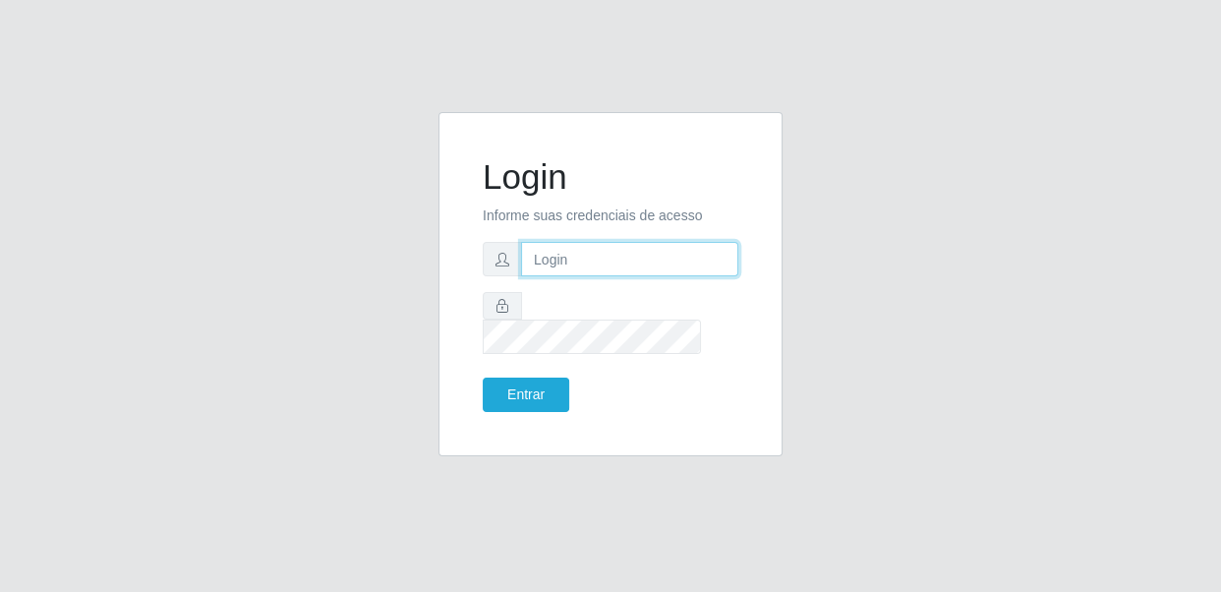
click at [566, 276] on input "text" at bounding box center [629, 259] width 217 height 34
type input "[EMAIL_ADDRESS][DOMAIN_NAME]"
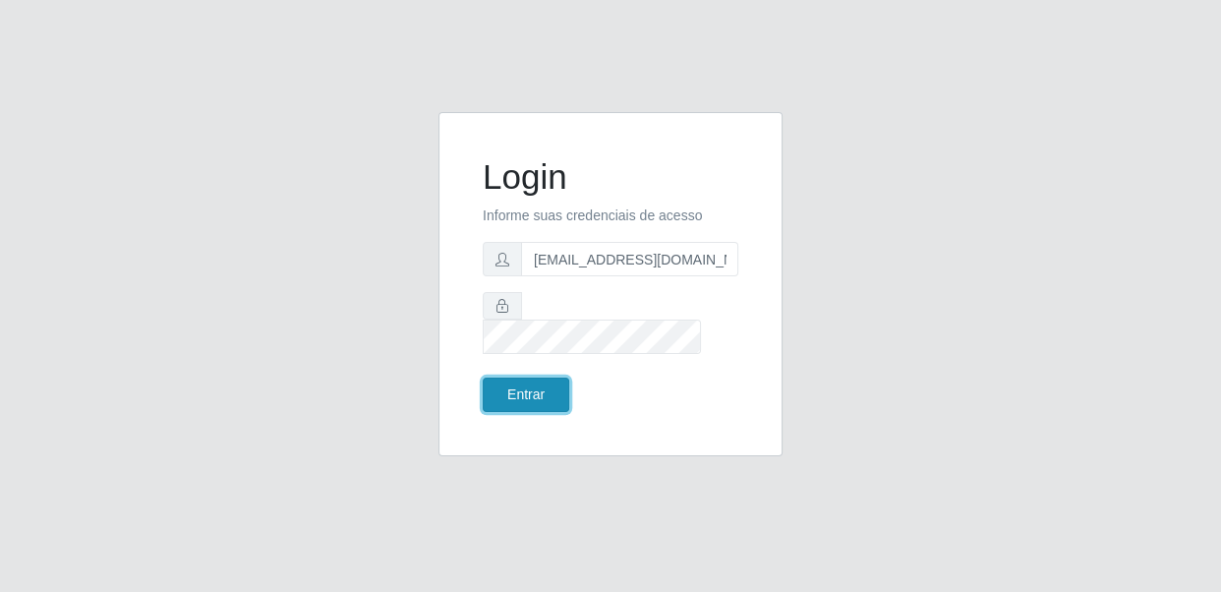
click at [538, 385] on button "Entrar" at bounding box center [526, 395] width 87 height 34
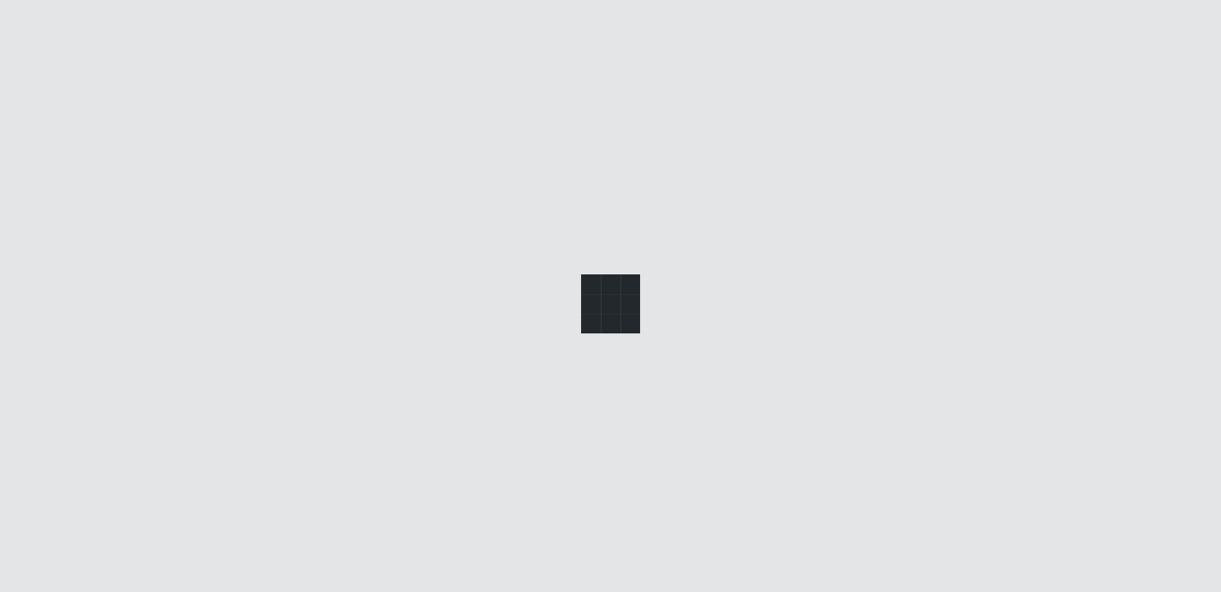
click at [508, 382] on div at bounding box center [610, 296] width 1221 height 592
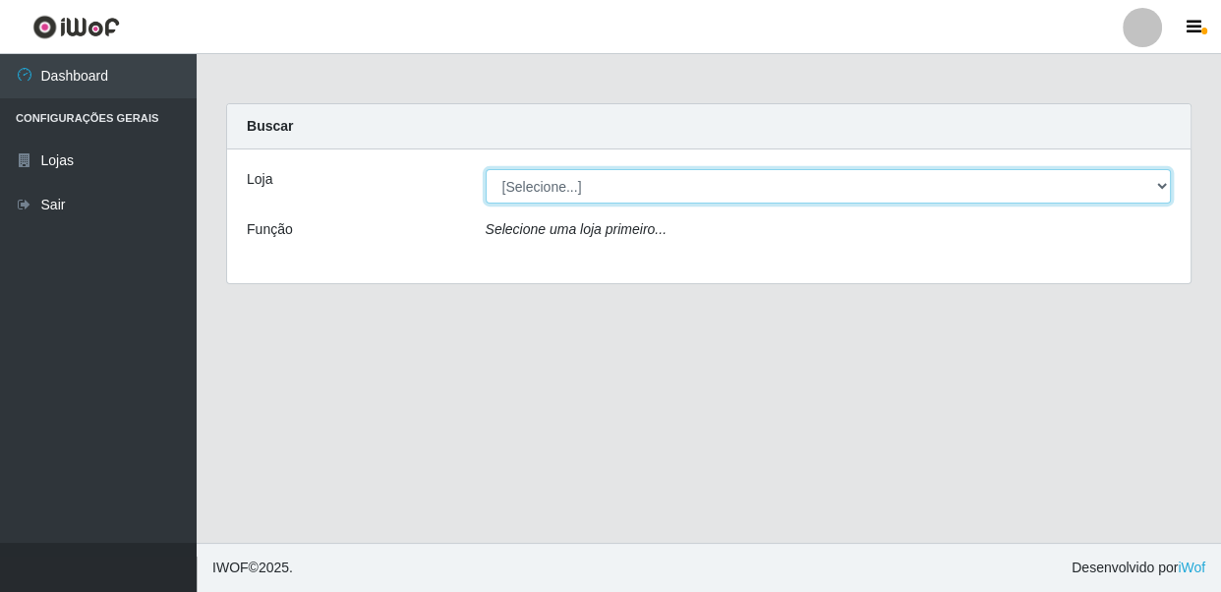
click at [1158, 185] on select "[Selecione...] SUPER SHOW - Coophab" at bounding box center [829, 186] width 686 height 34
select select "146"
click at [486, 169] on select "[Selecione...] SUPER SHOW - Coophab" at bounding box center [829, 186] width 686 height 34
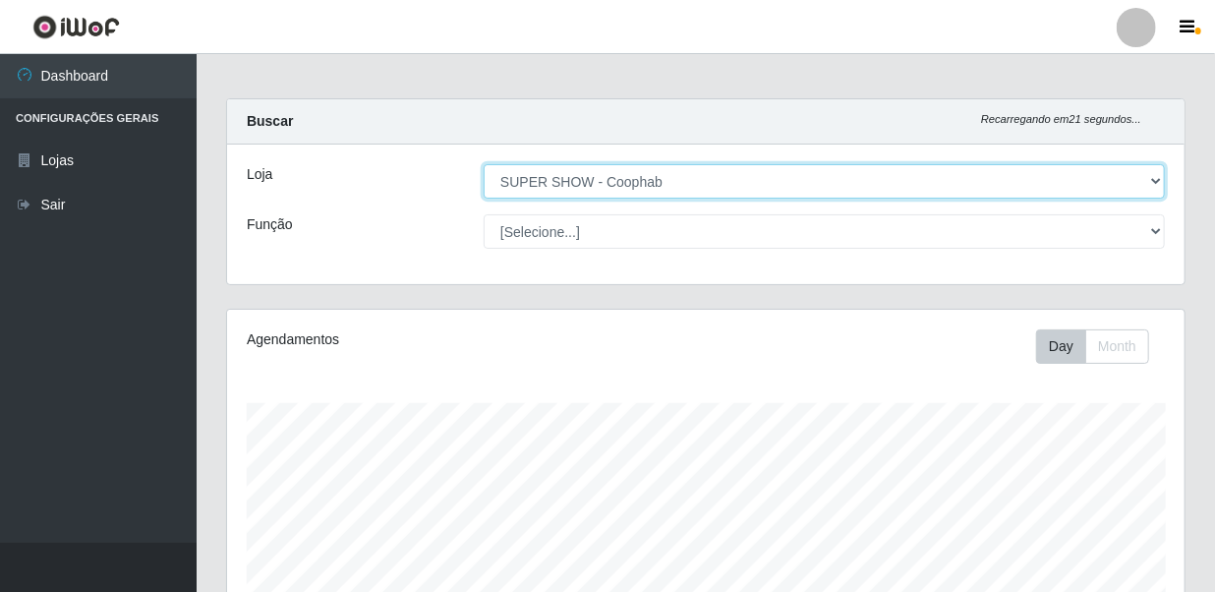
scroll to position [363, 0]
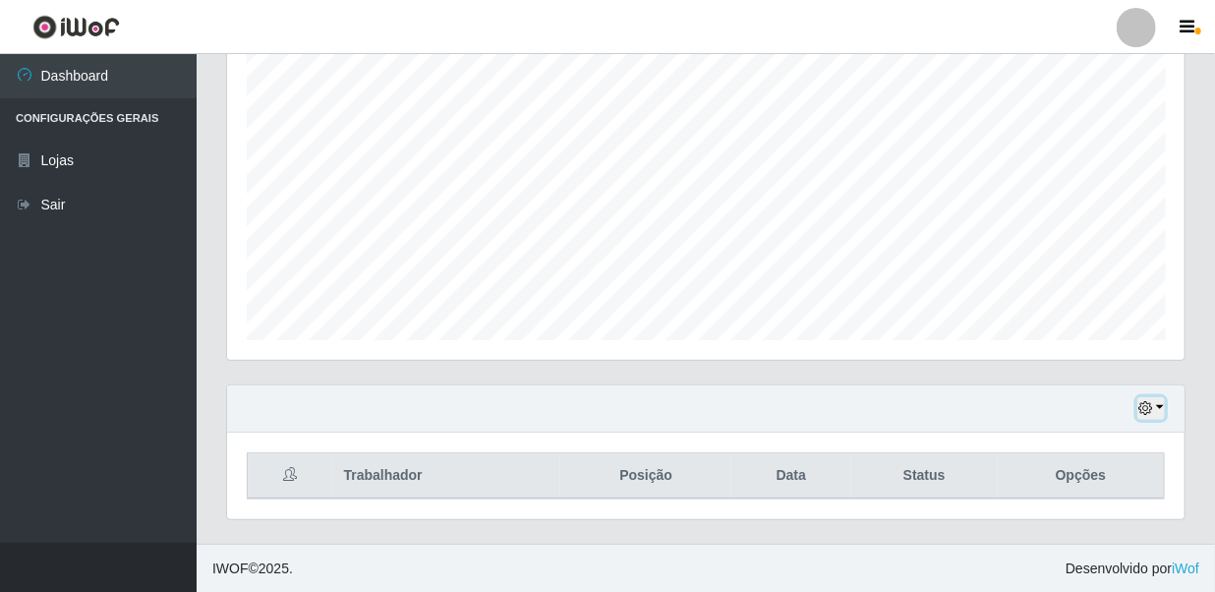
click at [1157, 407] on button "button" at bounding box center [1152, 408] width 28 height 23
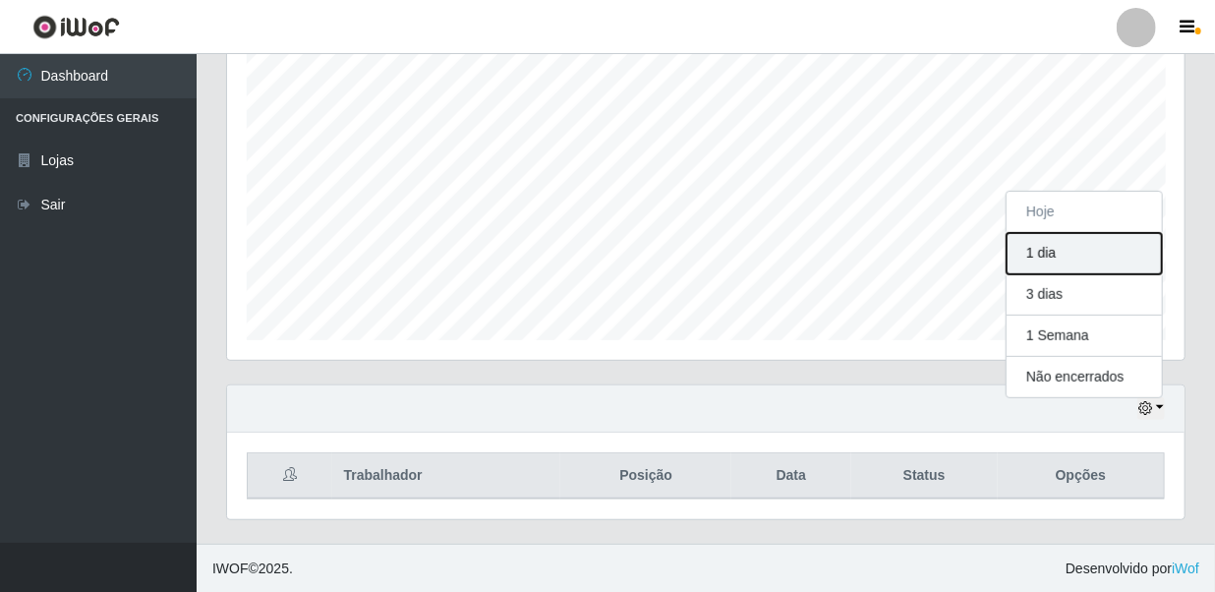
click at [1078, 249] on button "1 dia" at bounding box center [1084, 253] width 155 height 41
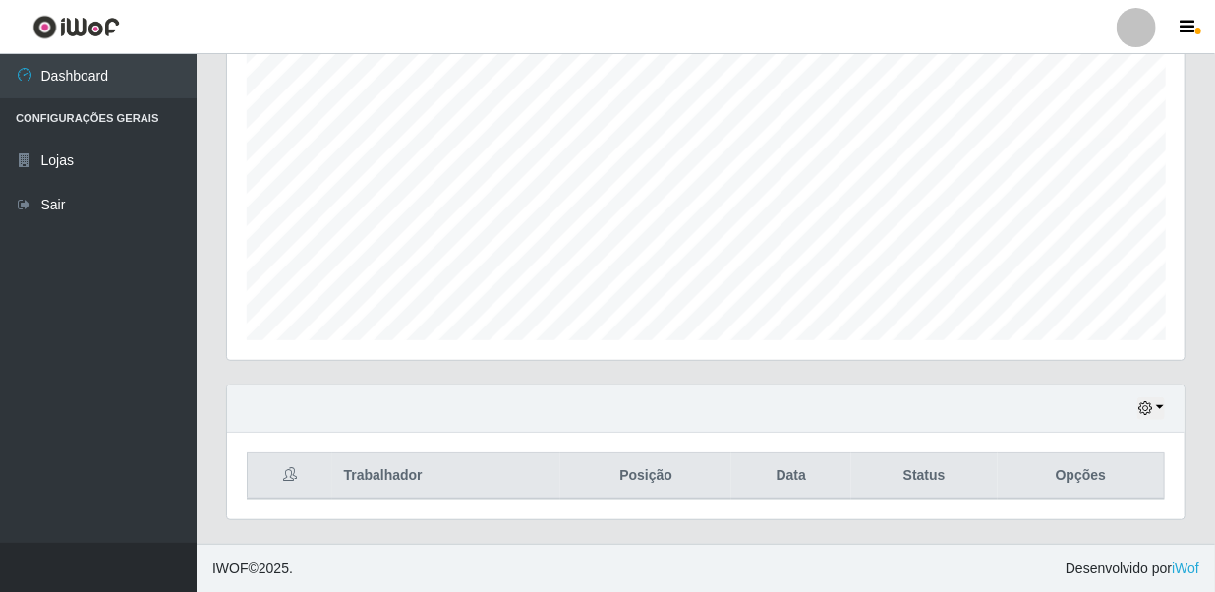
scroll to position [0, 0]
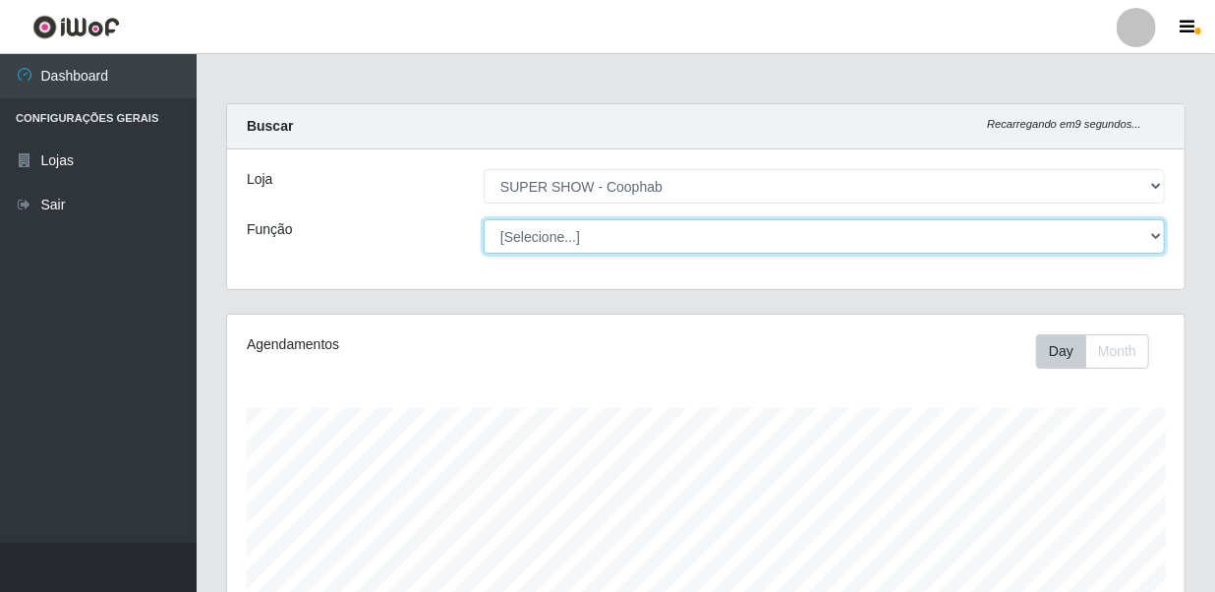
click at [1153, 235] on select "[Selecione...] ASG ASG + ASG ++ Auxiliar de Estacionamento Auxiliar de Estacion…" at bounding box center [824, 236] width 681 height 34
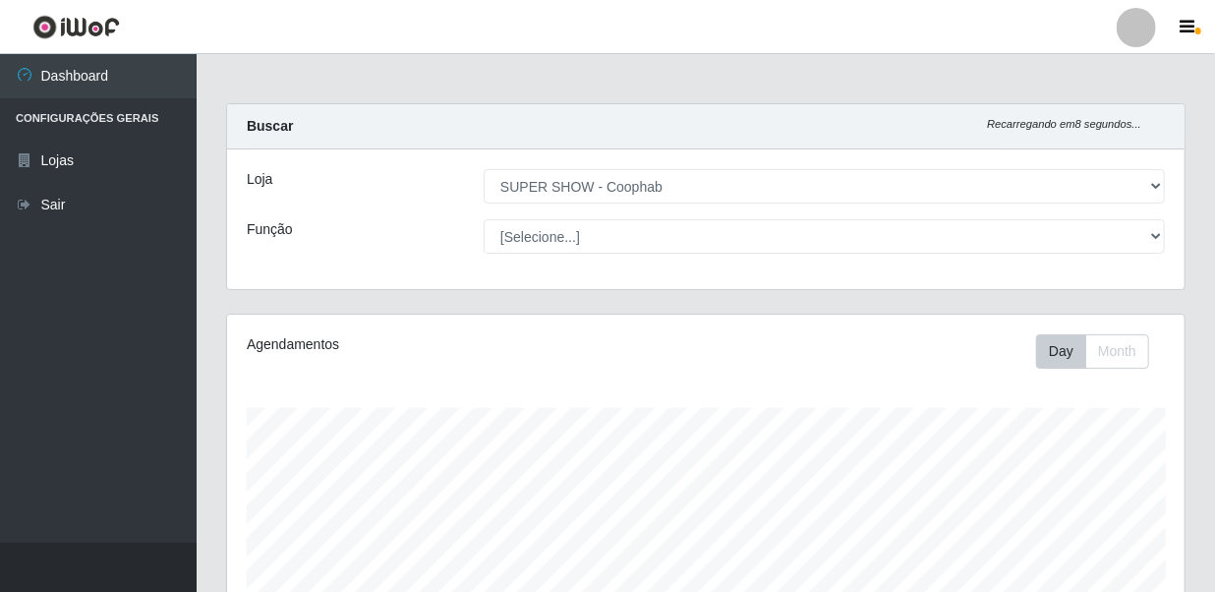
click at [275, 177] on div "Loja" at bounding box center [350, 186] width 237 height 34
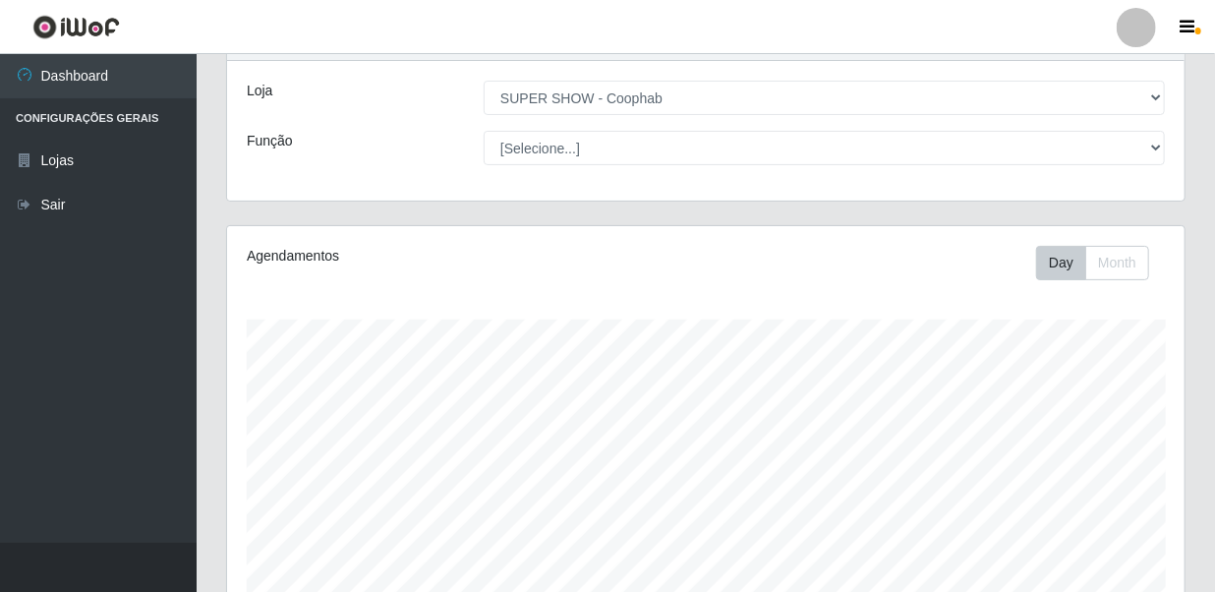
scroll to position [357, 0]
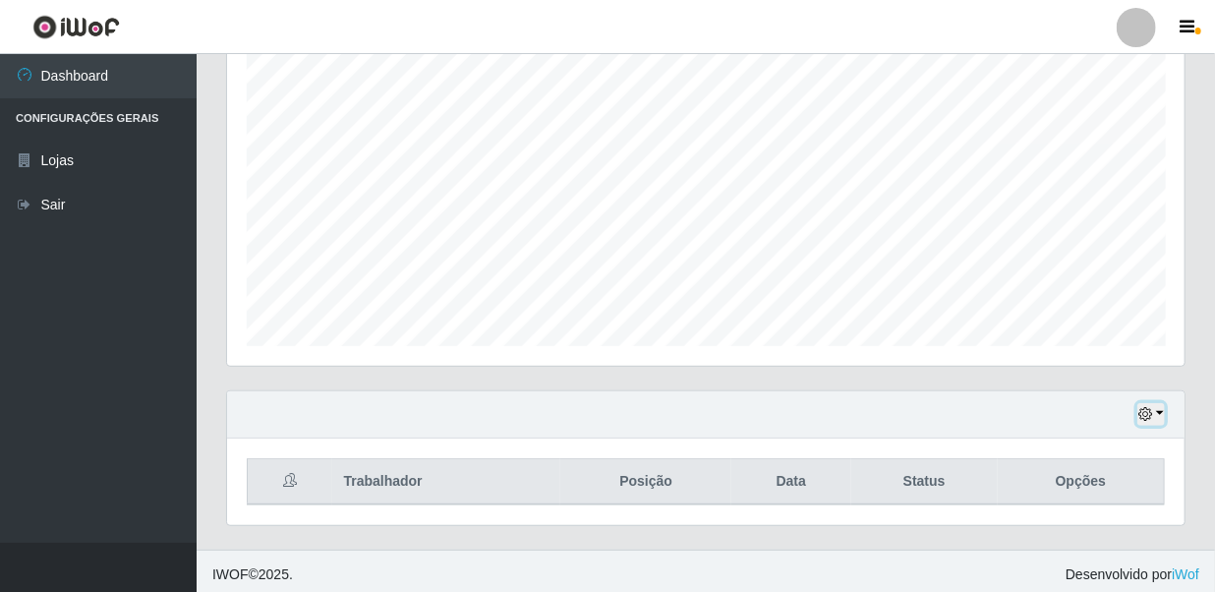
click at [1161, 412] on button "button" at bounding box center [1152, 414] width 28 height 23
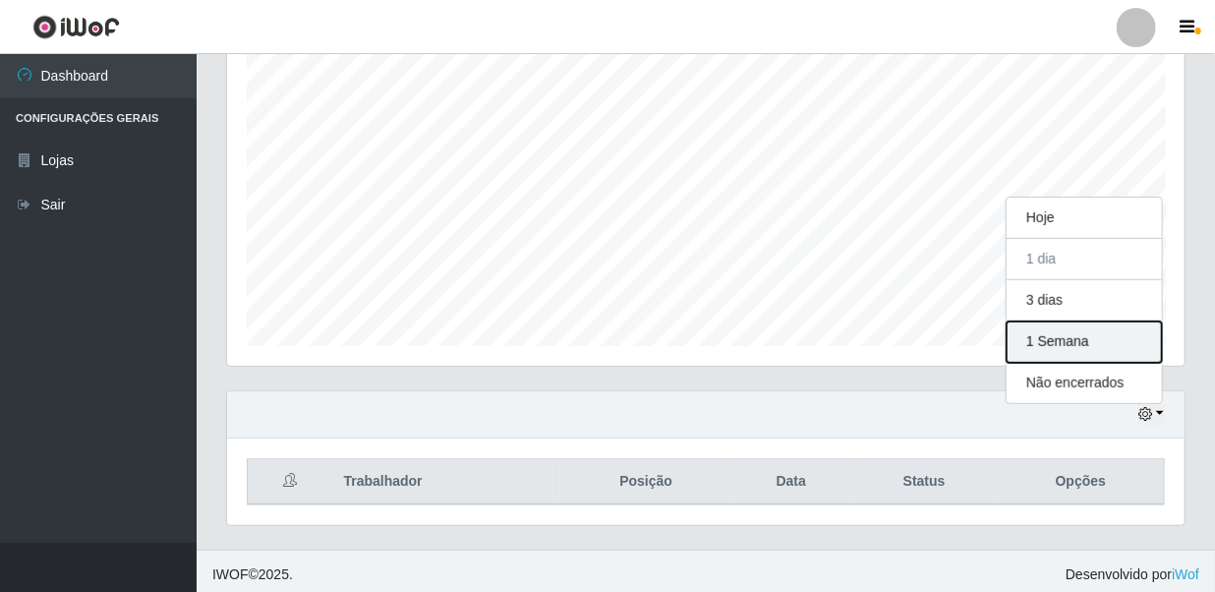
click at [1095, 338] on button "1 Semana" at bounding box center [1084, 341] width 155 height 41
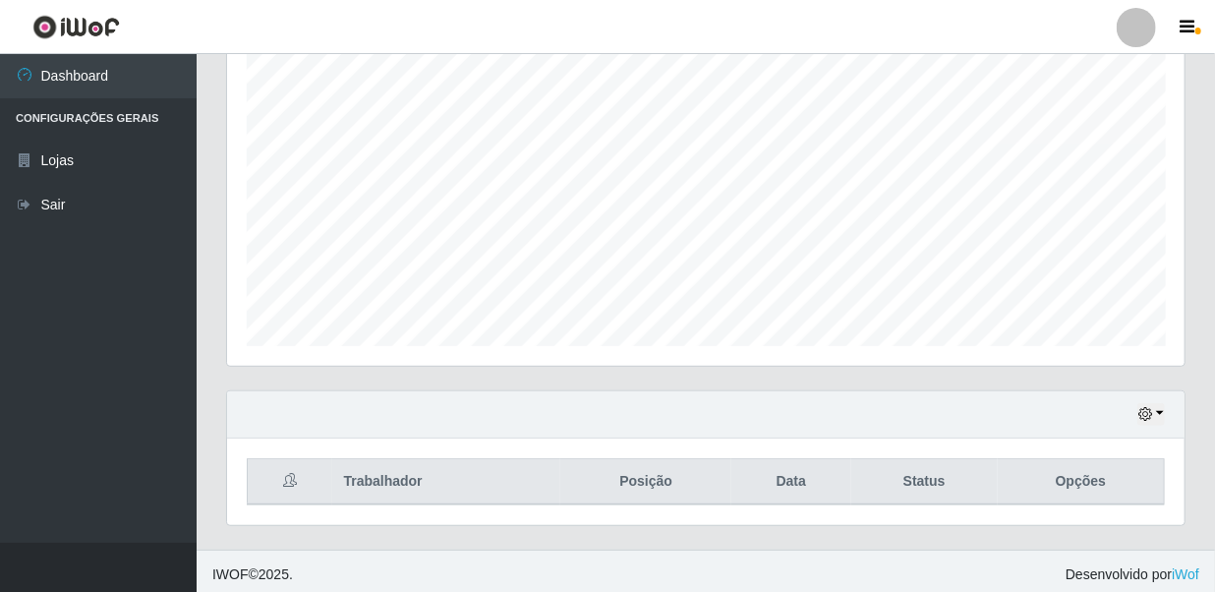
scroll to position [363, 0]
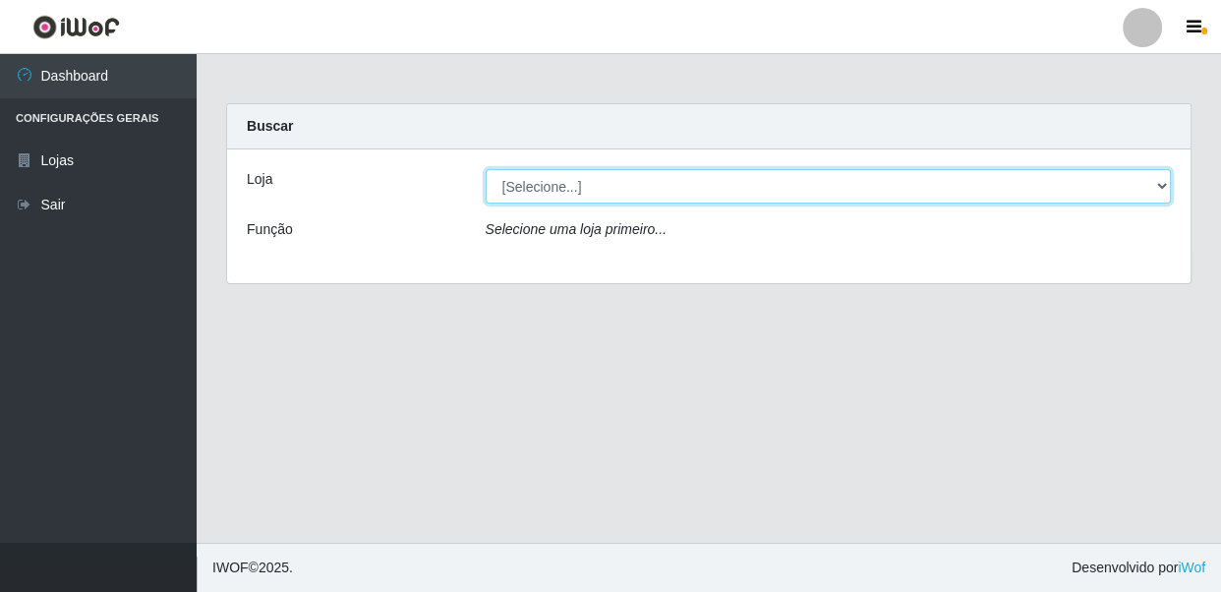
click at [1160, 181] on select "[Selecione...] SUPER SHOW - Coophab" at bounding box center [829, 186] width 686 height 34
select select "146"
click at [486, 169] on select "[Selecione...] SUPER SHOW - Coophab" at bounding box center [829, 186] width 686 height 34
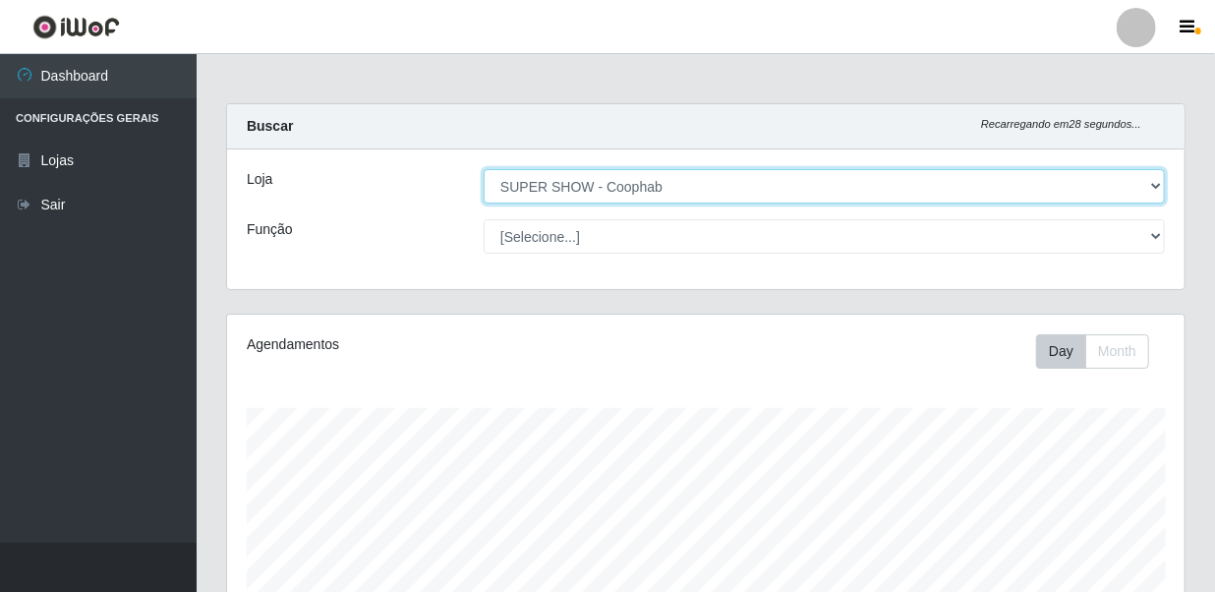
scroll to position [363, 0]
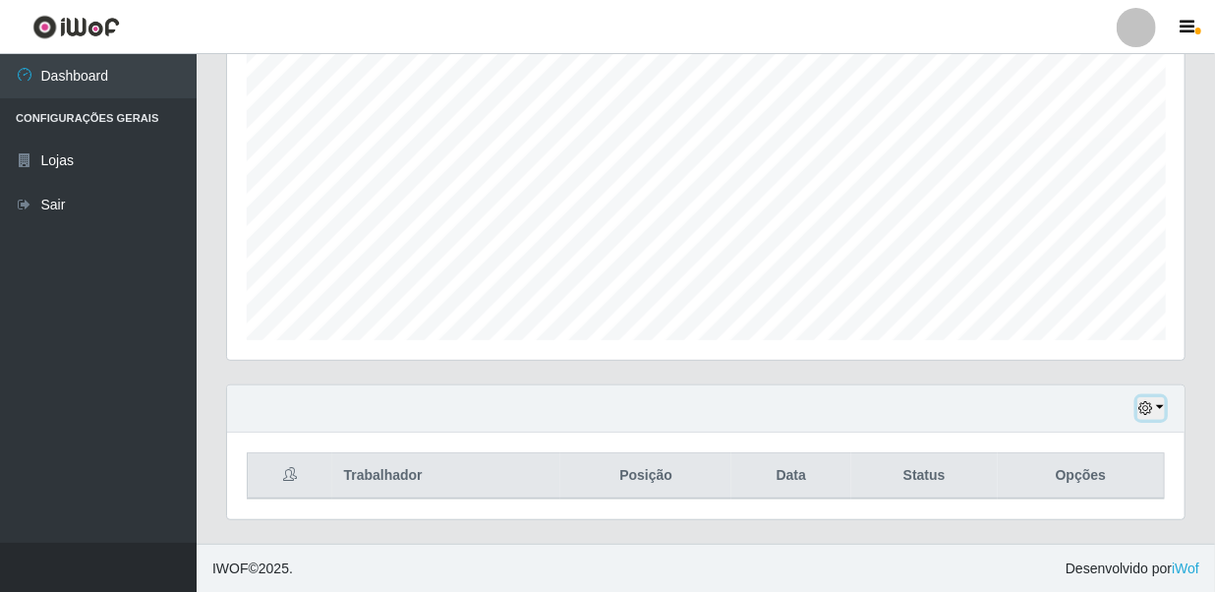
click at [1155, 413] on button "button" at bounding box center [1152, 408] width 28 height 23
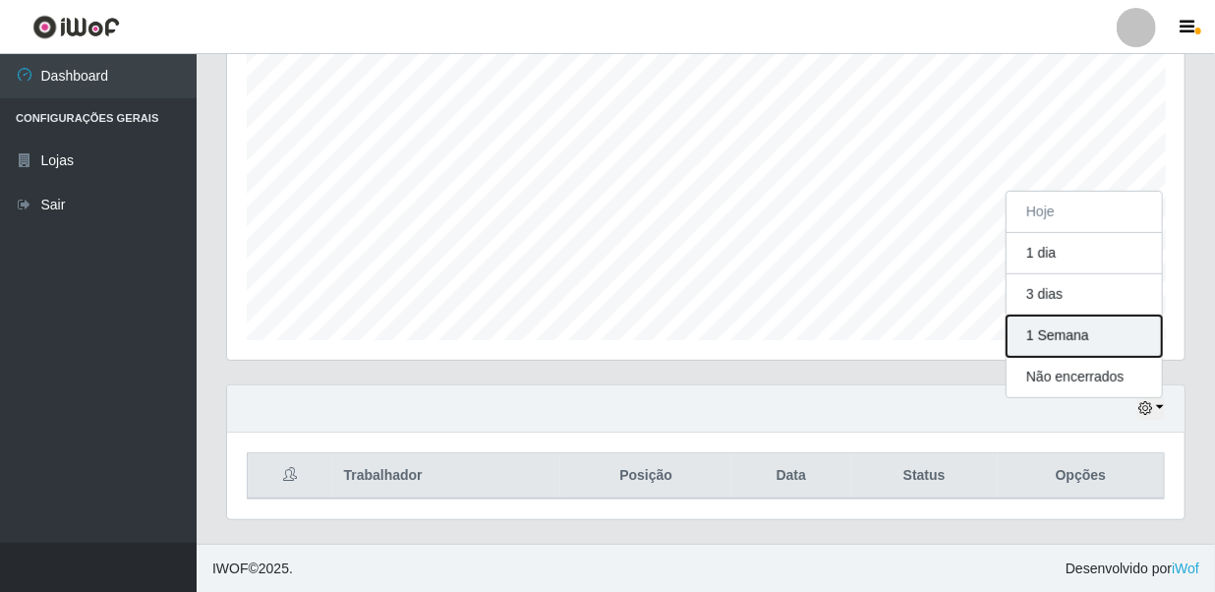
click at [1065, 342] on button "1 Semana" at bounding box center [1084, 336] width 155 height 41
